Goal: Browse casually: Explore the website without a specific task or goal

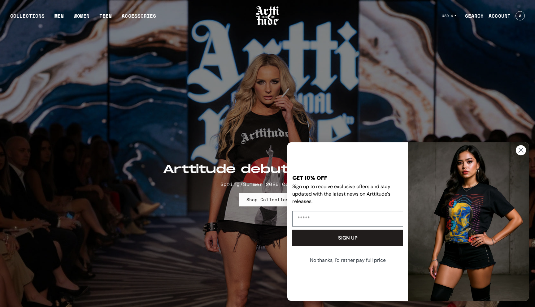
click at [521, 154] on circle "Close dialog" at bounding box center [521, 150] width 10 height 10
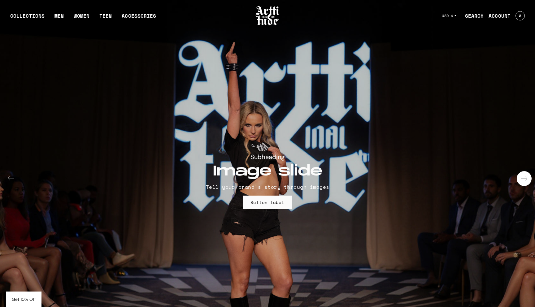
click at [525, 177] on div "Next slide" at bounding box center [524, 178] width 15 height 15
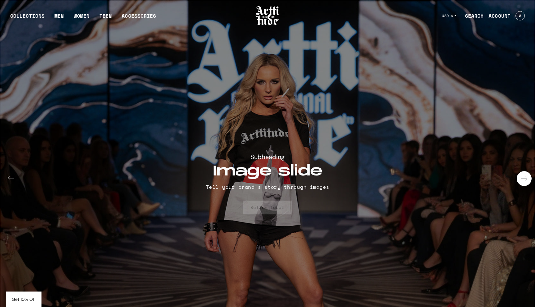
click at [525, 177] on div "Next slide" at bounding box center [524, 178] width 15 height 15
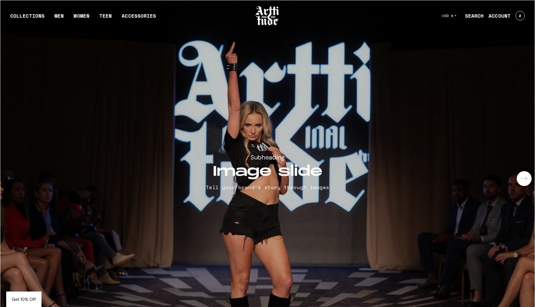
click at [525, 177] on div "Next slide" at bounding box center [524, 178] width 15 height 15
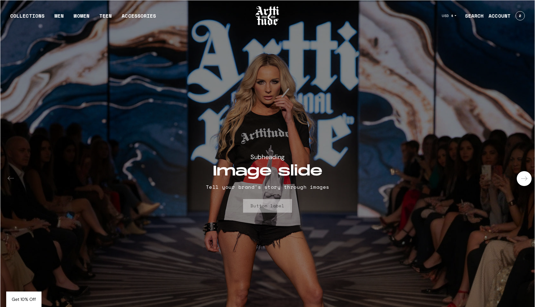
click at [525, 177] on div "Next slide" at bounding box center [524, 178] width 15 height 15
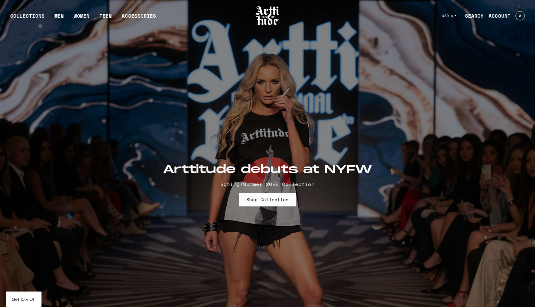
click at [439, 271] on feature-img at bounding box center [267, 177] width 534 height 355
